Goal: Information Seeking & Learning: Learn about a topic

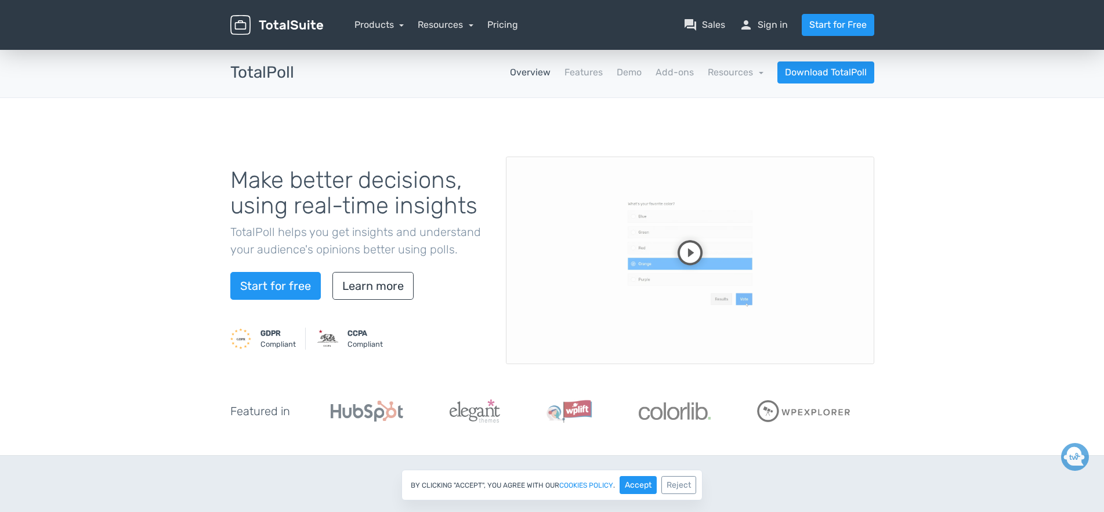
click at [693, 248] on video at bounding box center [690, 261] width 368 height 208
click at [507, 24] on link "Pricing" at bounding box center [502, 25] width 31 height 14
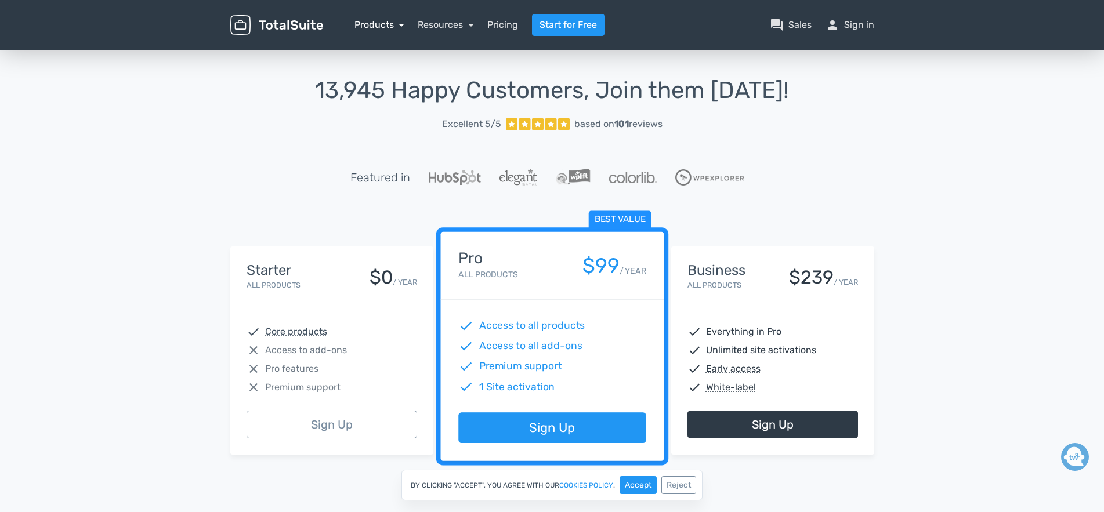
click at [384, 23] on link "Products" at bounding box center [379, 24] width 50 height 11
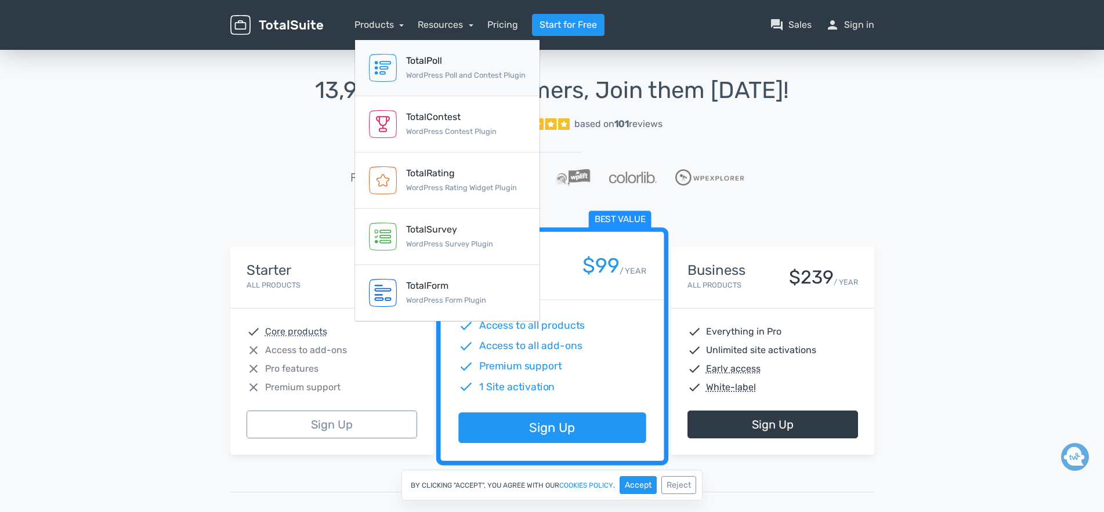
click at [414, 56] on div "TotalPoll" at bounding box center [466, 61] width 120 height 14
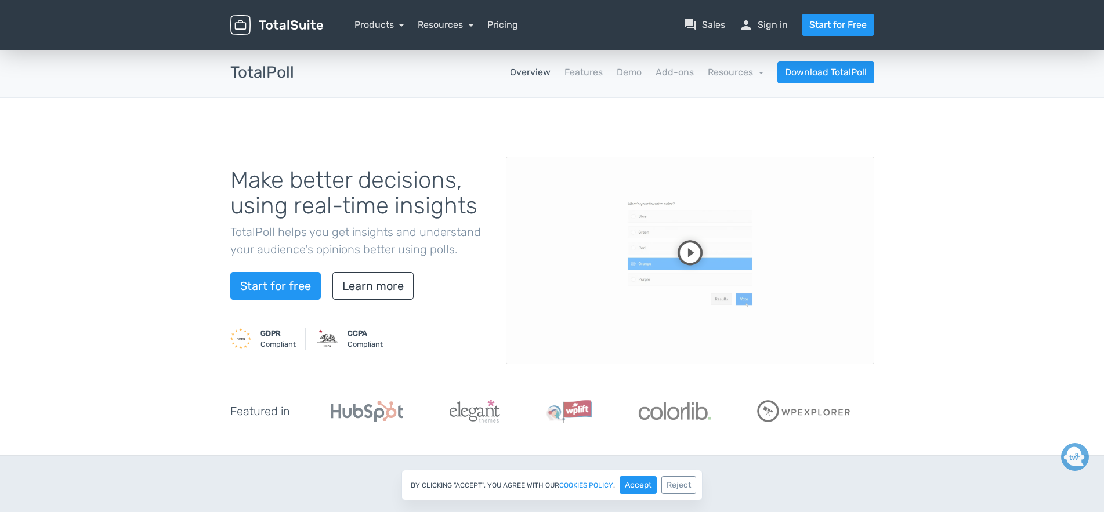
click at [683, 245] on video at bounding box center [690, 261] width 368 height 208
click at [647, 295] on video at bounding box center [690, 261] width 368 height 208
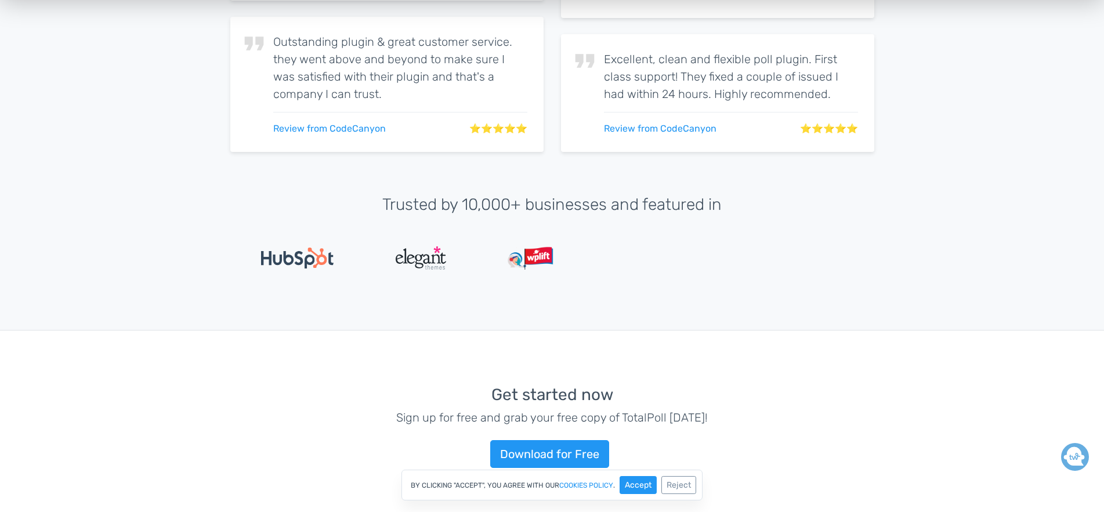
scroll to position [2648, 0]
